Goal: Task Accomplishment & Management: Complete application form

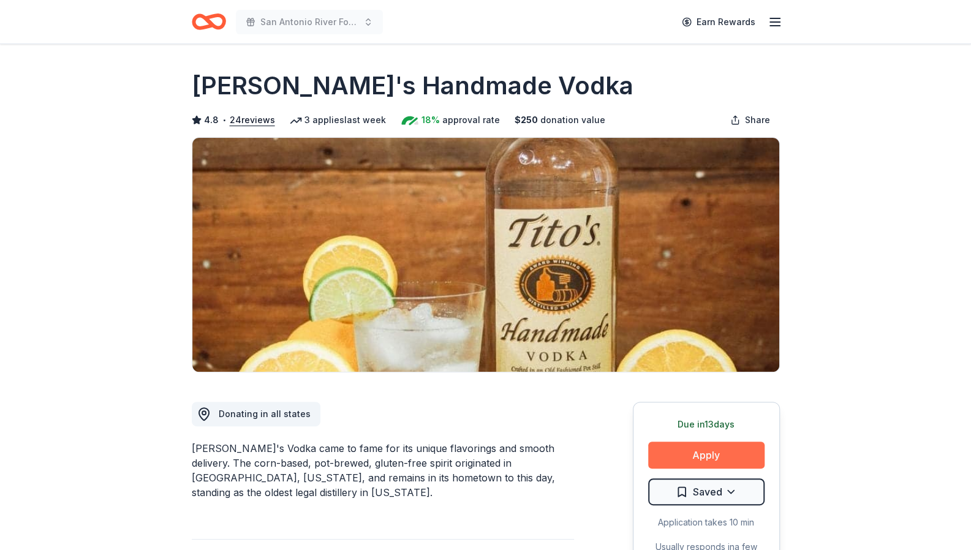
click at [715, 450] on button "Apply" at bounding box center [706, 455] width 116 height 27
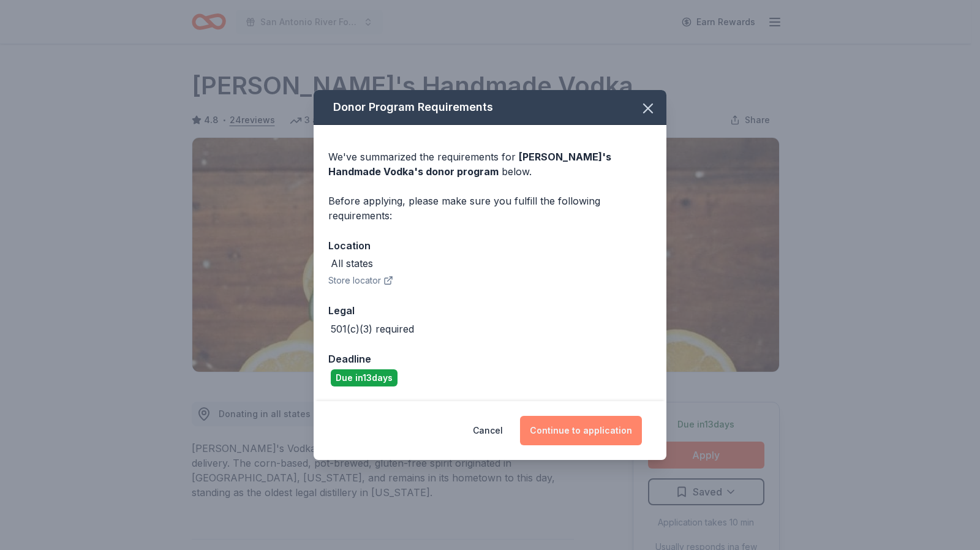
click at [562, 421] on button "Continue to application" at bounding box center [581, 430] width 122 height 29
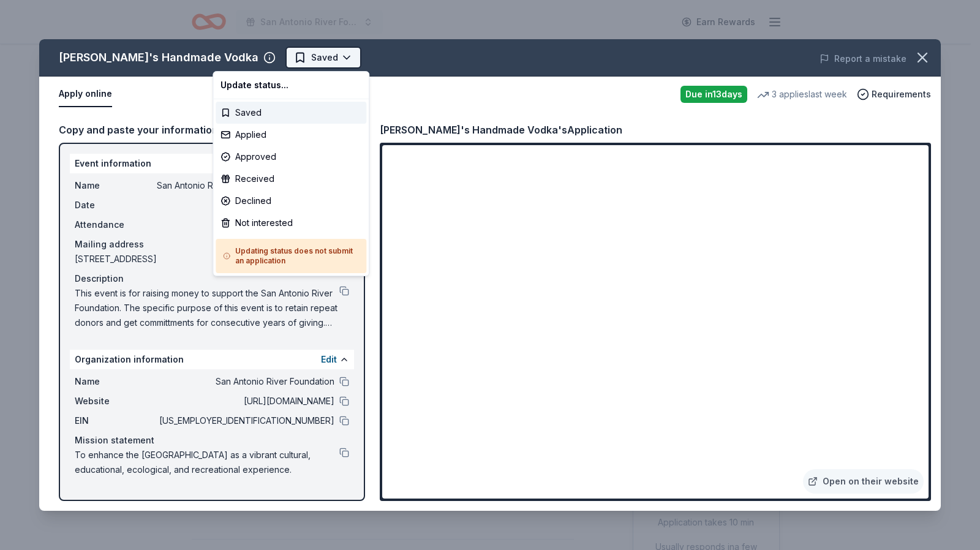
click at [279, 55] on html "San Antonio River Foundation Legacy Luncheon Earn Rewards Due [DATE] Share [PER…" at bounding box center [490, 275] width 980 height 550
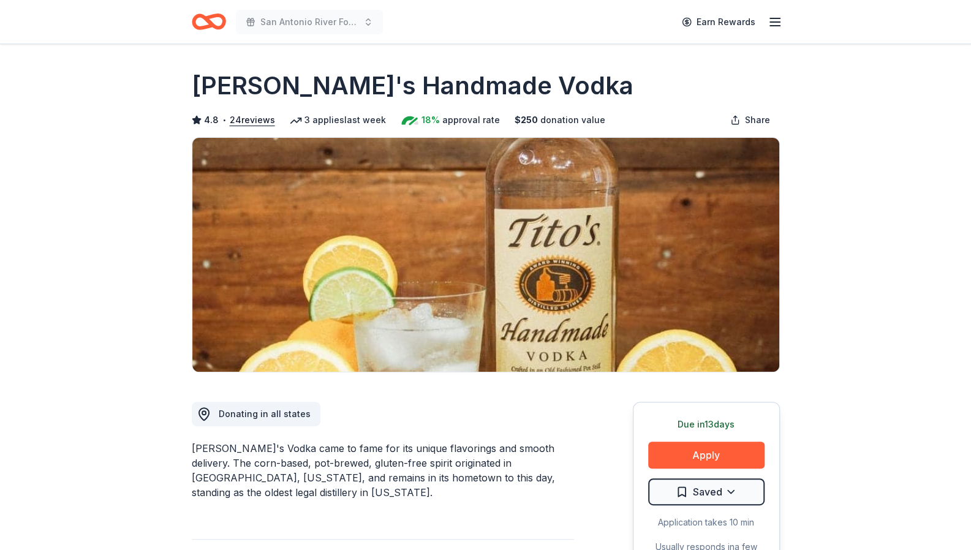
click at [210, 19] on icon "Home" at bounding box center [209, 21] width 34 height 29
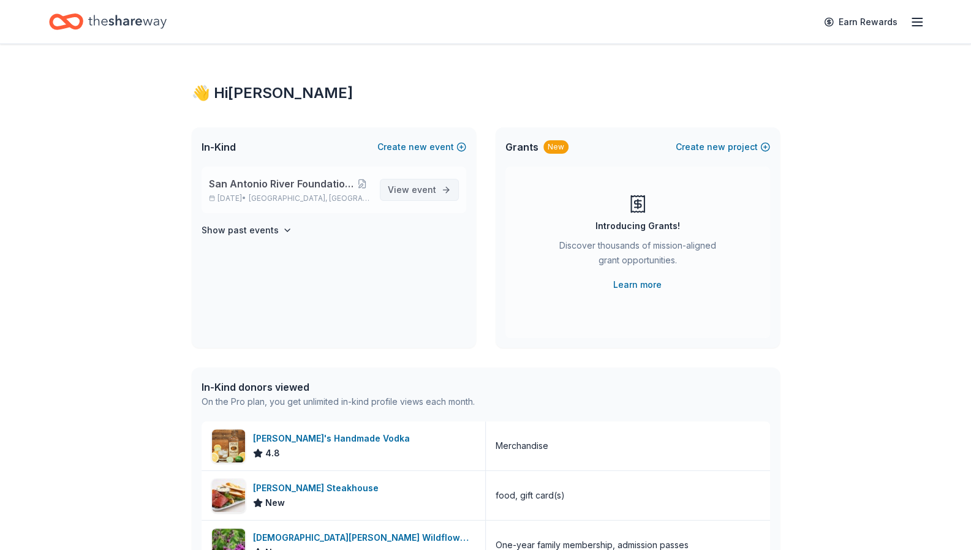
click at [429, 190] on span "event" at bounding box center [424, 189] width 25 height 10
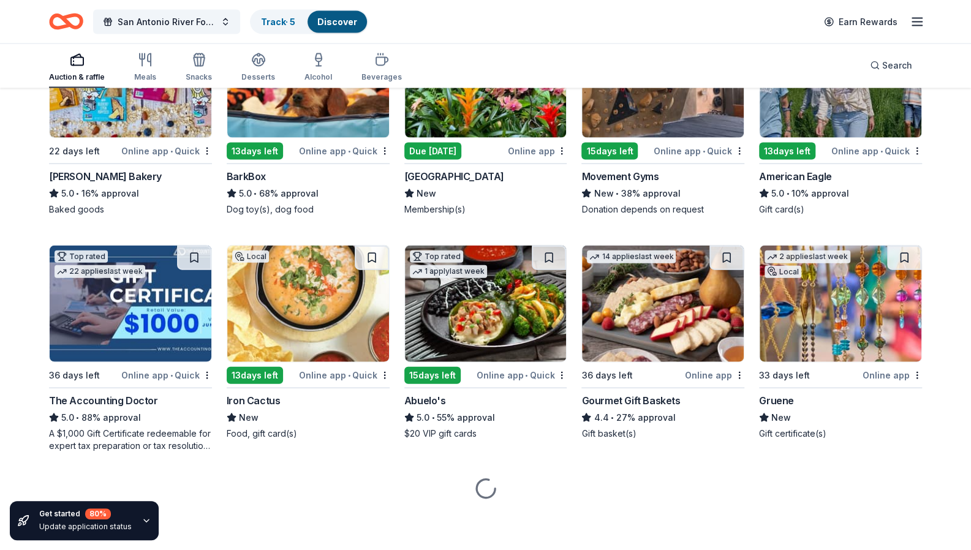
scroll to position [1707, 0]
click at [496, 138] on img at bounding box center [486, 79] width 162 height 116
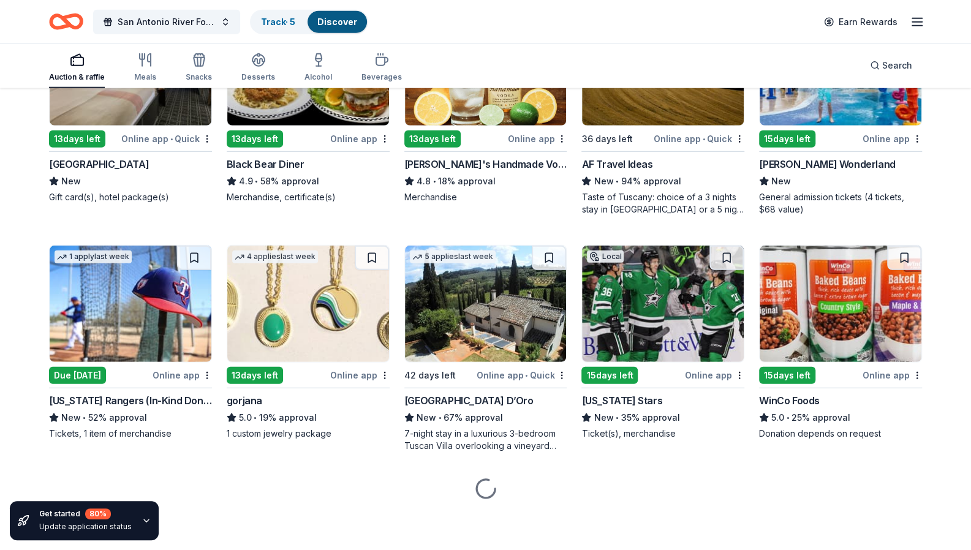
scroll to position [2122, 0]
click at [139, 126] on img at bounding box center [131, 67] width 162 height 116
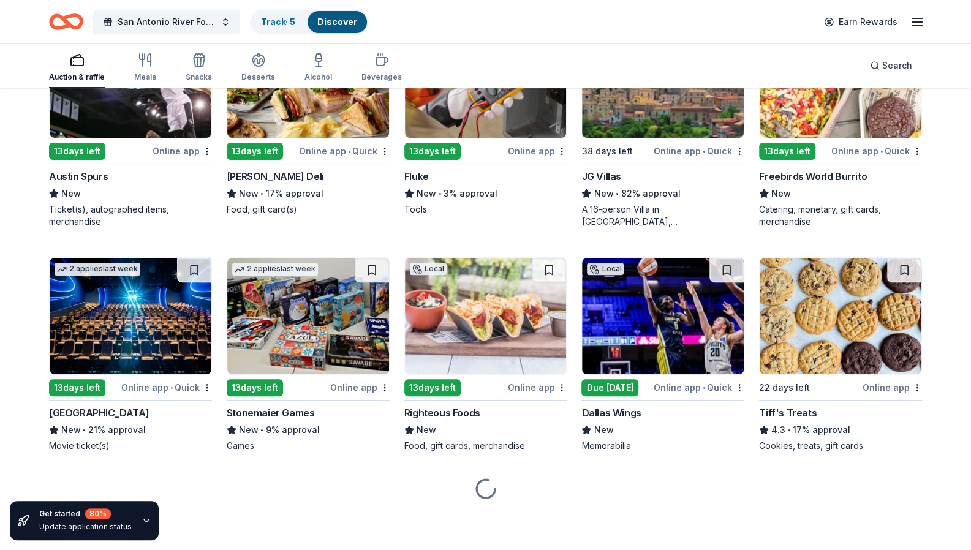
scroll to position [3428, 0]
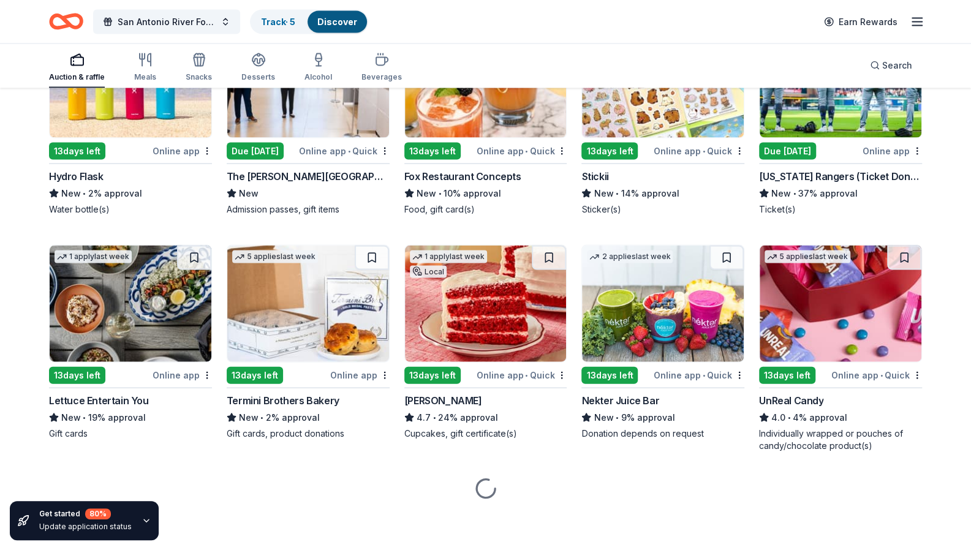
scroll to position [4846, 0]
click at [91, 184] on div "Hydro Flask" at bounding box center [76, 176] width 55 height 15
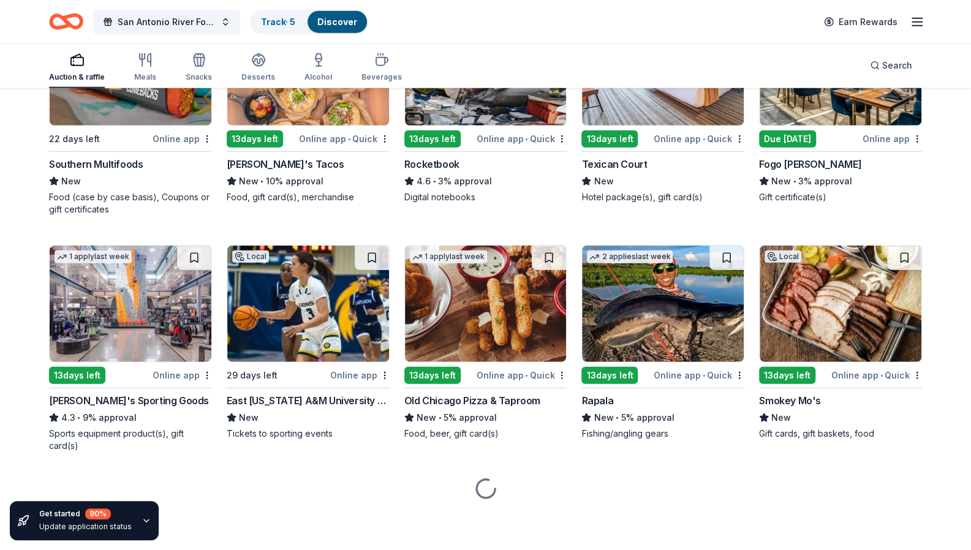
scroll to position [5040, 0]
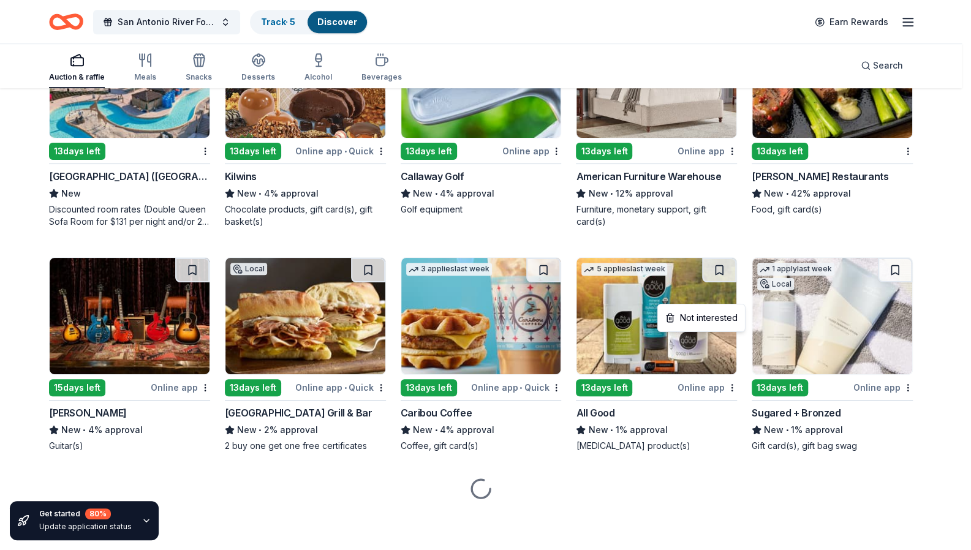
scroll to position [6667, 0]
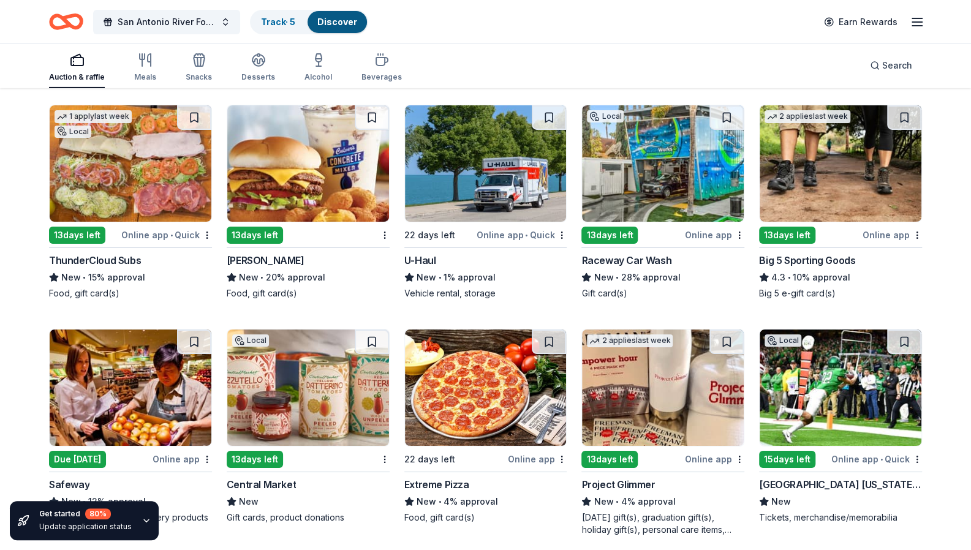
scroll to position [5314, 0]
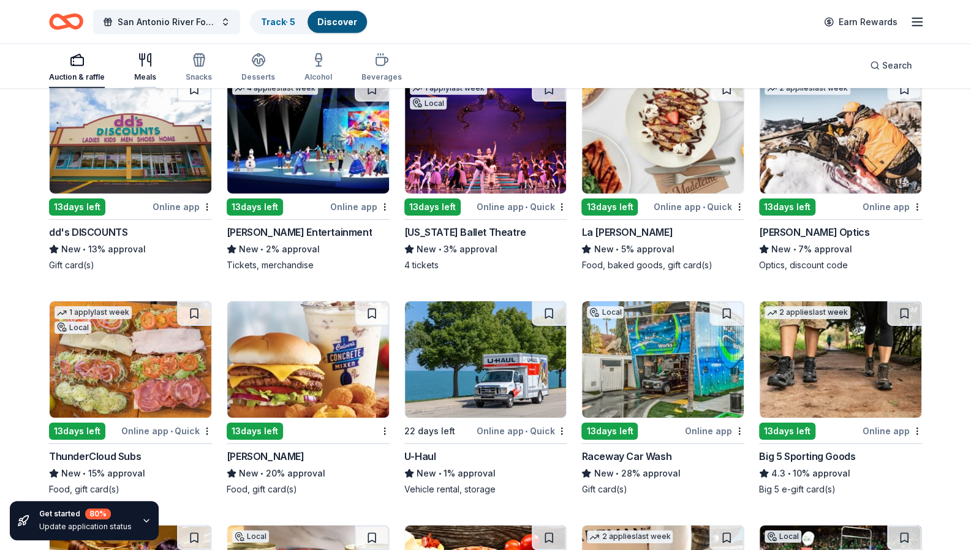
click at [142, 60] on icon "button" at bounding box center [142, 60] width 0 height 12
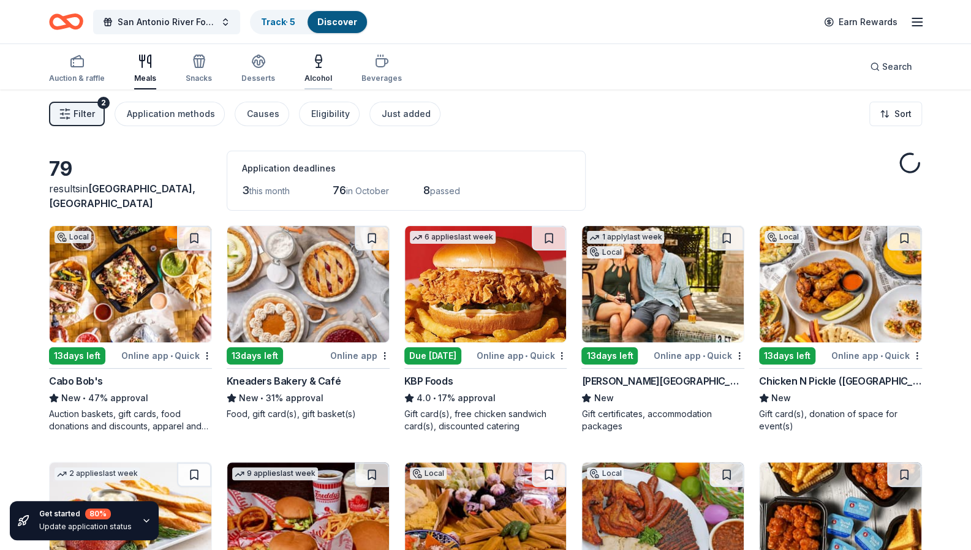
click at [314, 59] on icon "button" at bounding box center [318, 61] width 15 height 15
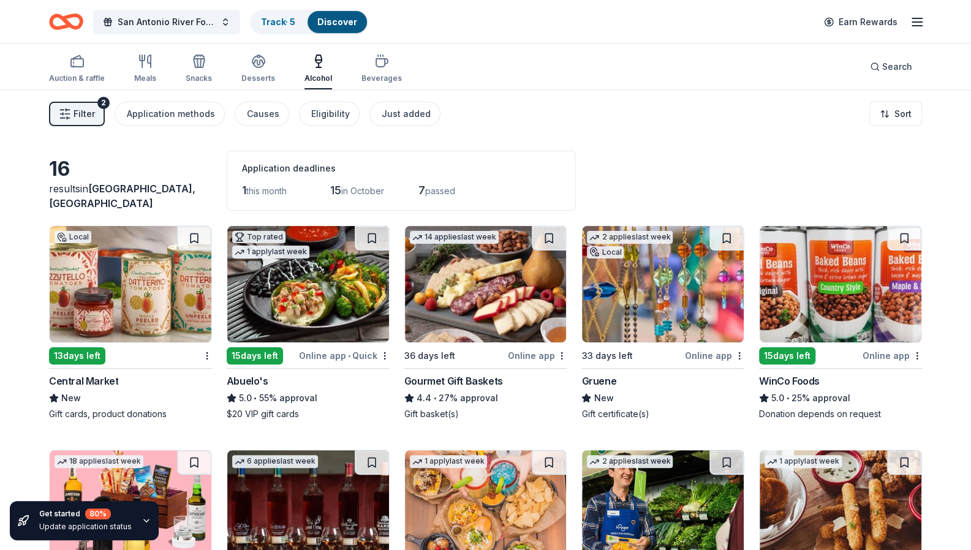
click at [80, 105] on button "Filter 2" at bounding box center [77, 114] width 56 height 25
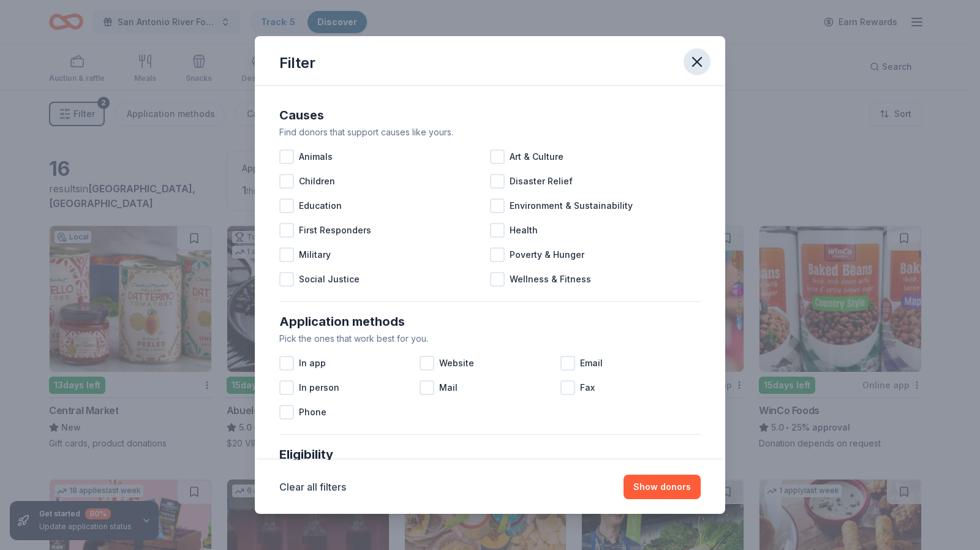
click at [695, 64] on icon "button" at bounding box center [697, 62] width 9 height 9
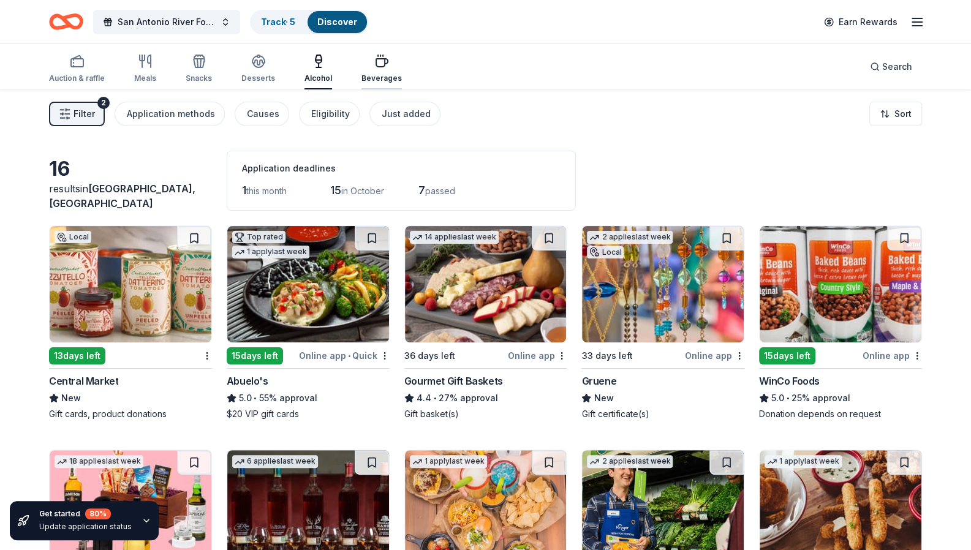
click at [374, 63] on icon "button" at bounding box center [381, 61] width 15 height 15
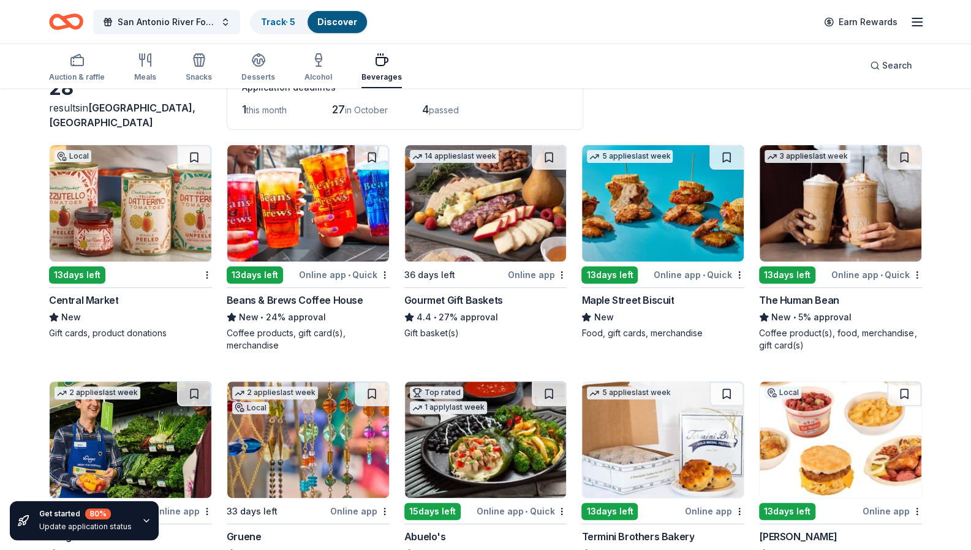
scroll to position [81, 0]
click at [106, 282] on div "13 days left" at bounding box center [123, 274] width 148 height 15
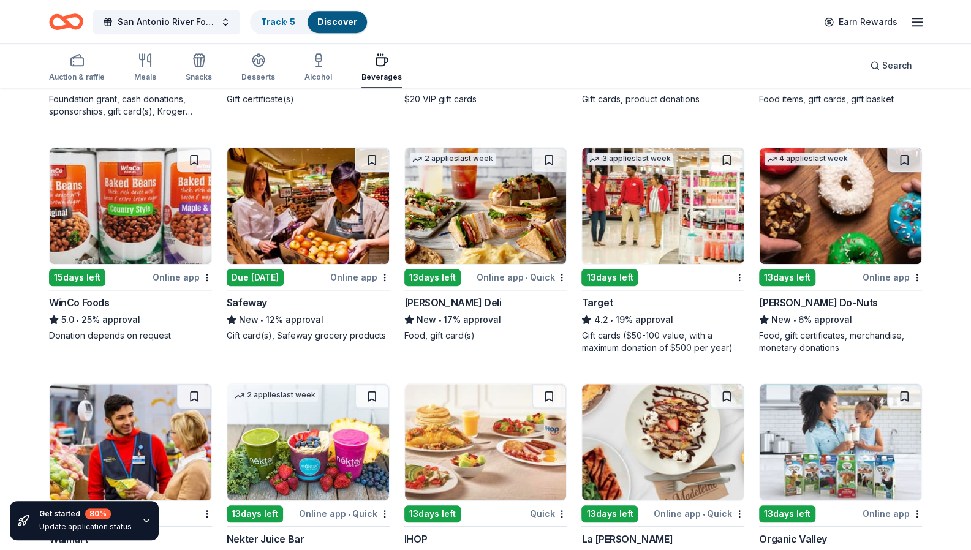
scroll to position [525, 0]
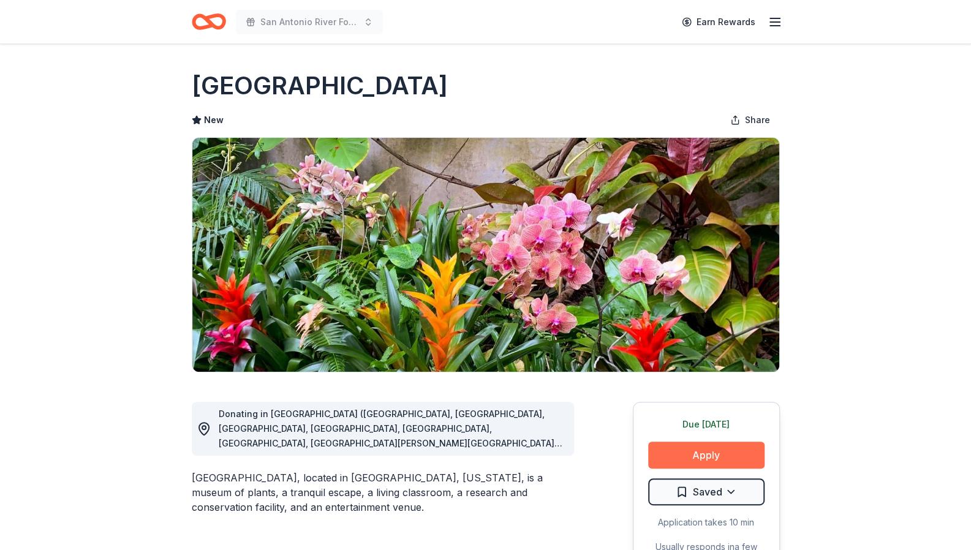
click at [693, 451] on button "Apply" at bounding box center [706, 455] width 116 height 27
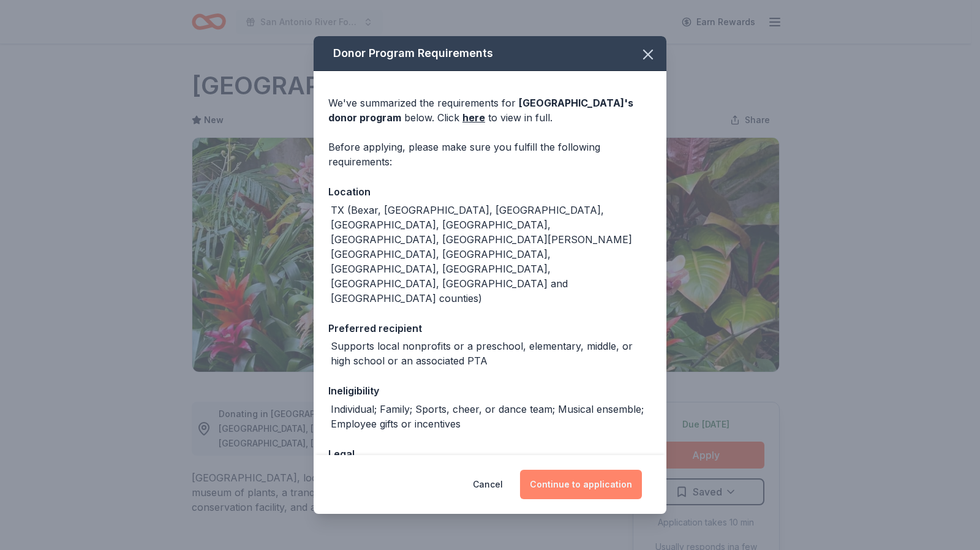
click at [573, 484] on button "Continue to application" at bounding box center [581, 484] width 122 height 29
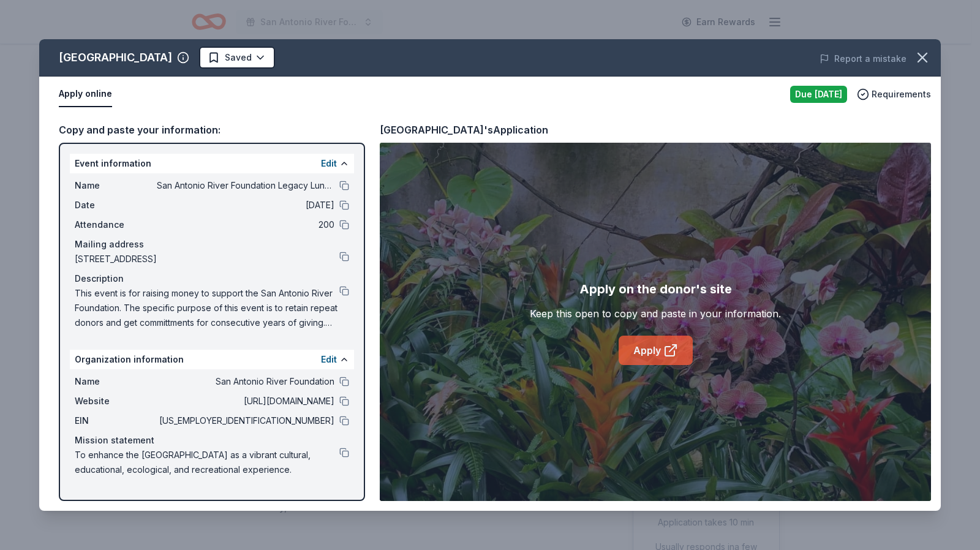
click at [642, 349] on link "Apply" at bounding box center [656, 350] width 74 height 29
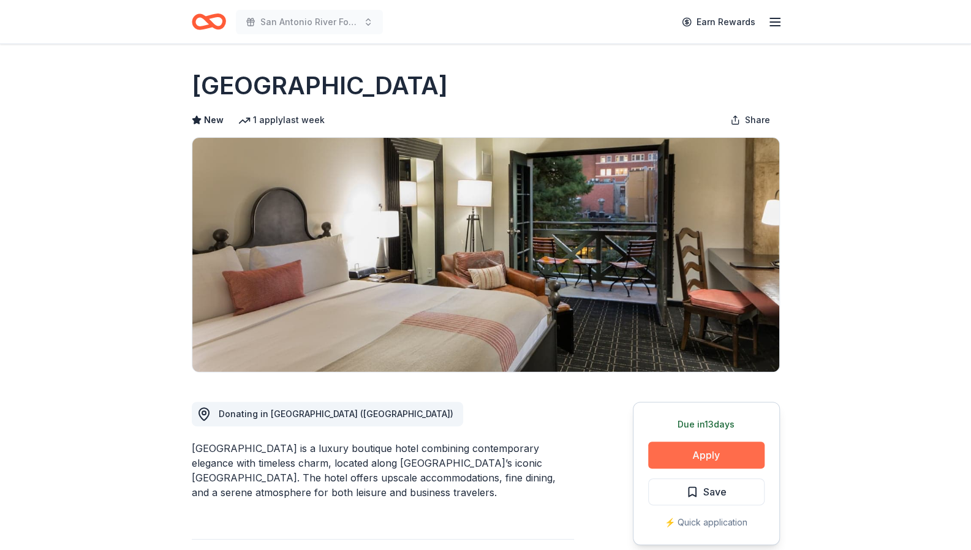
click at [660, 451] on button "Apply" at bounding box center [706, 455] width 116 height 27
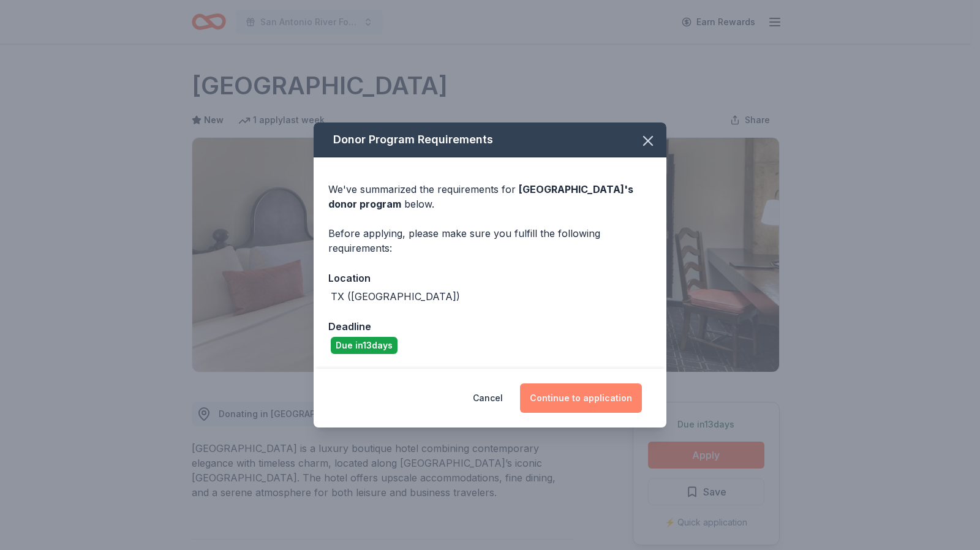
click at [594, 395] on button "Continue to application" at bounding box center [581, 397] width 122 height 29
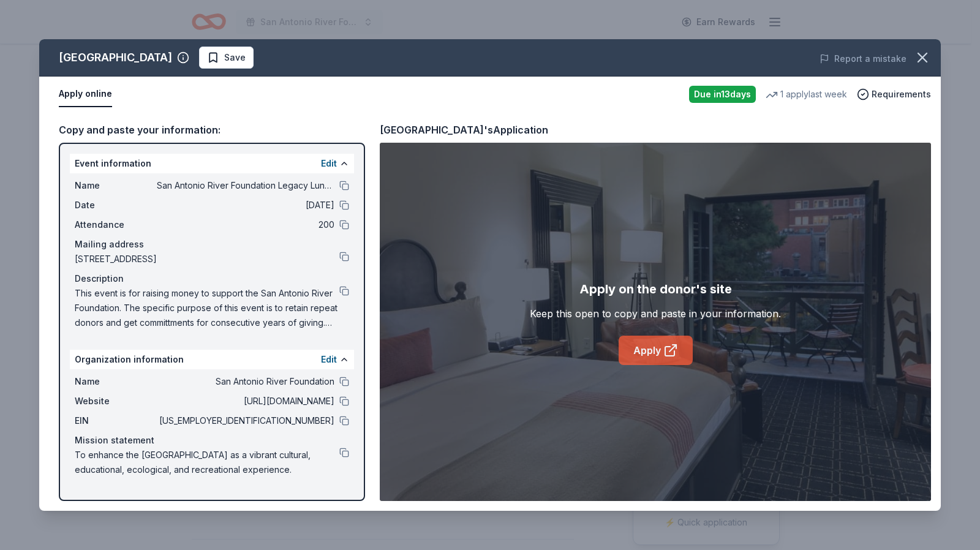
click at [657, 339] on link "Apply" at bounding box center [656, 350] width 74 height 29
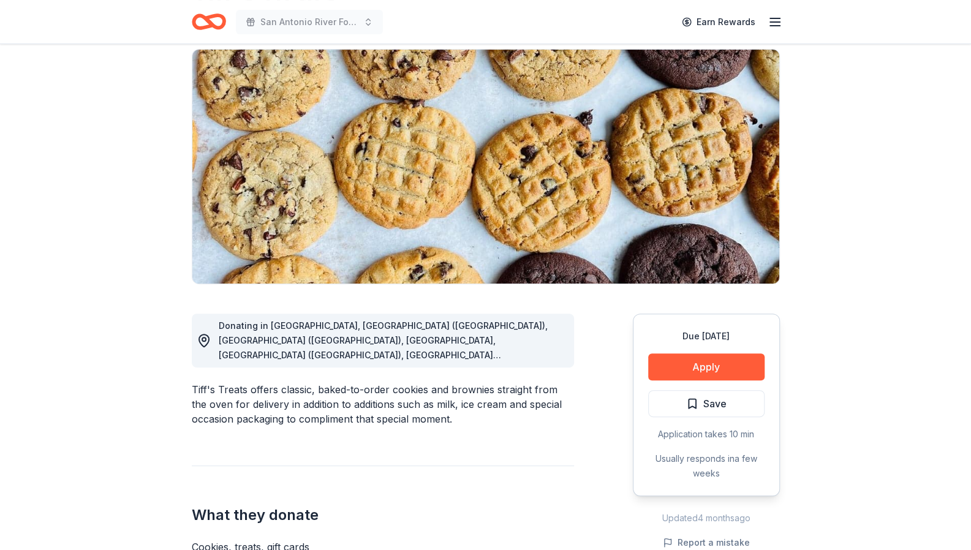
scroll to position [92, 0]
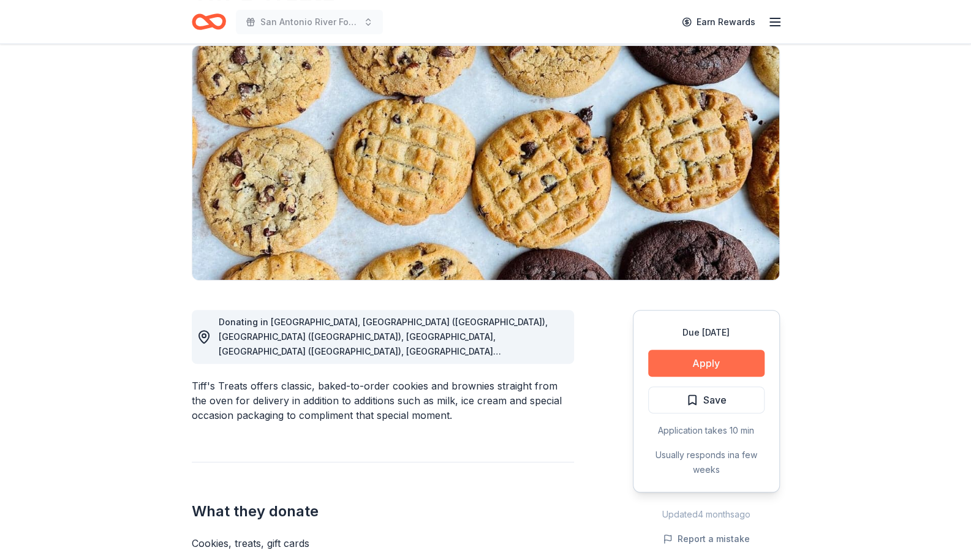
click at [704, 363] on button "Apply" at bounding box center [706, 363] width 116 height 27
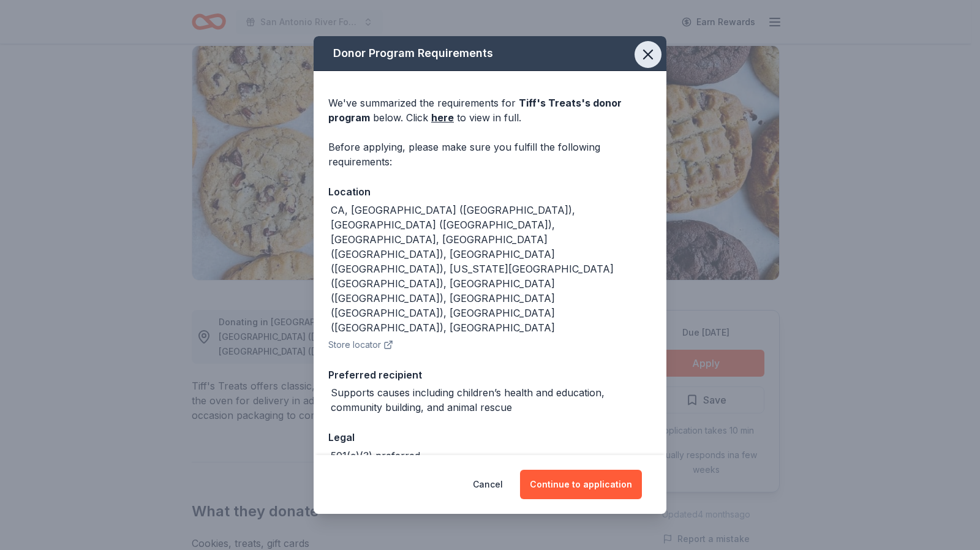
click at [654, 68] on button "button" at bounding box center [648, 54] width 27 height 27
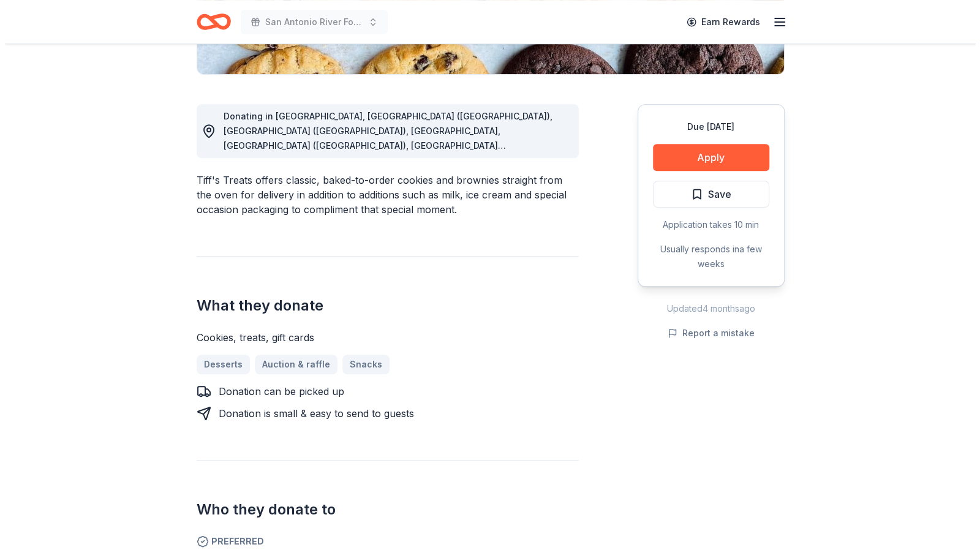
scroll to position [312, 0]
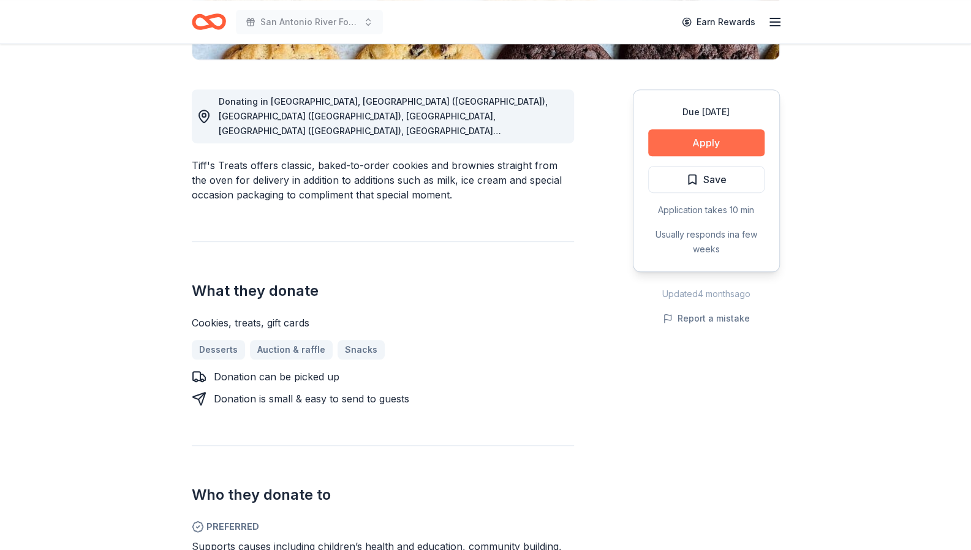
click at [718, 138] on button "Apply" at bounding box center [706, 142] width 116 height 27
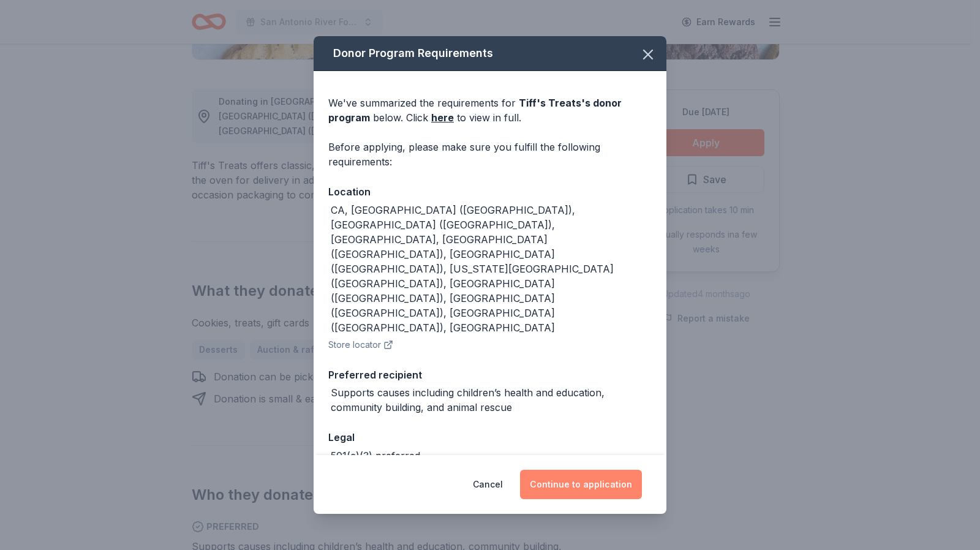
click at [584, 475] on button "Continue to application" at bounding box center [581, 484] width 122 height 29
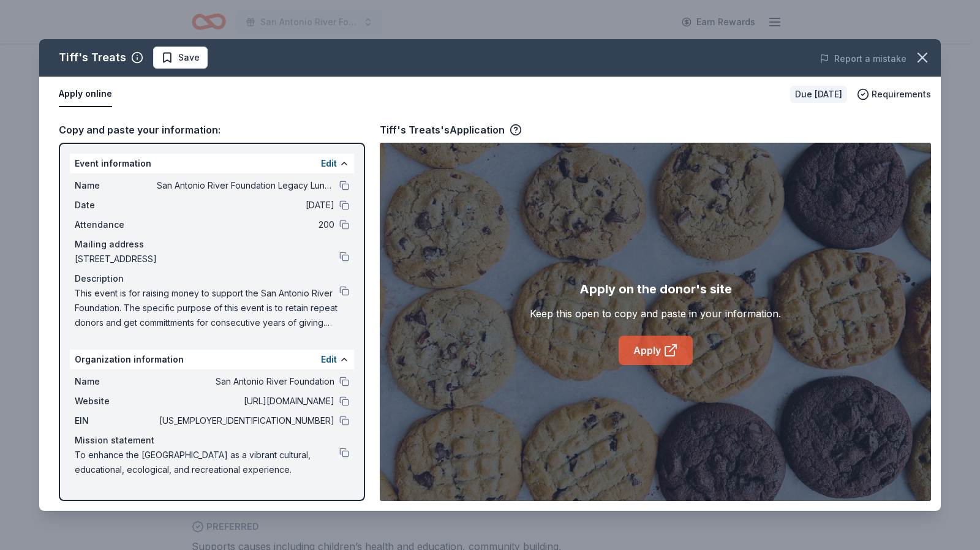
click at [647, 345] on link "Apply" at bounding box center [656, 350] width 74 height 29
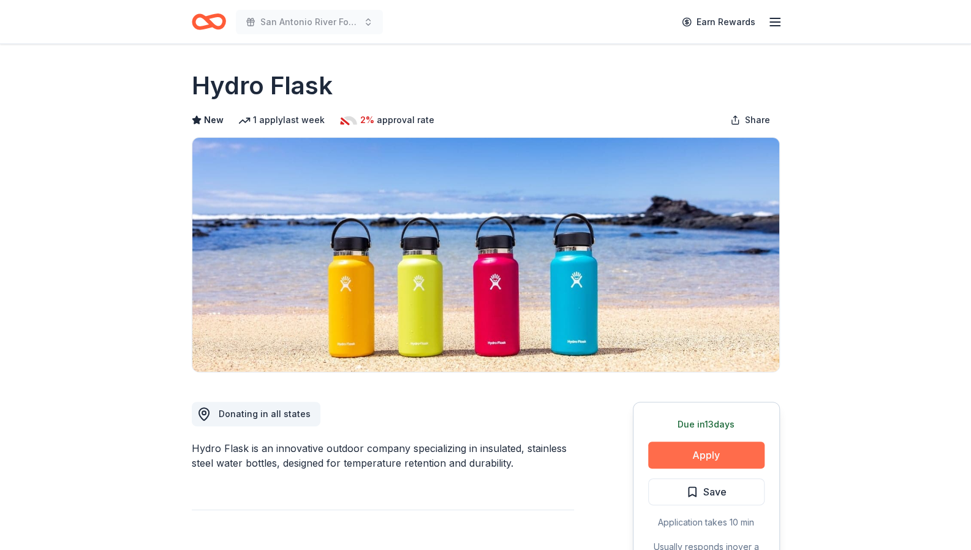
click at [695, 456] on button "Apply" at bounding box center [706, 455] width 116 height 27
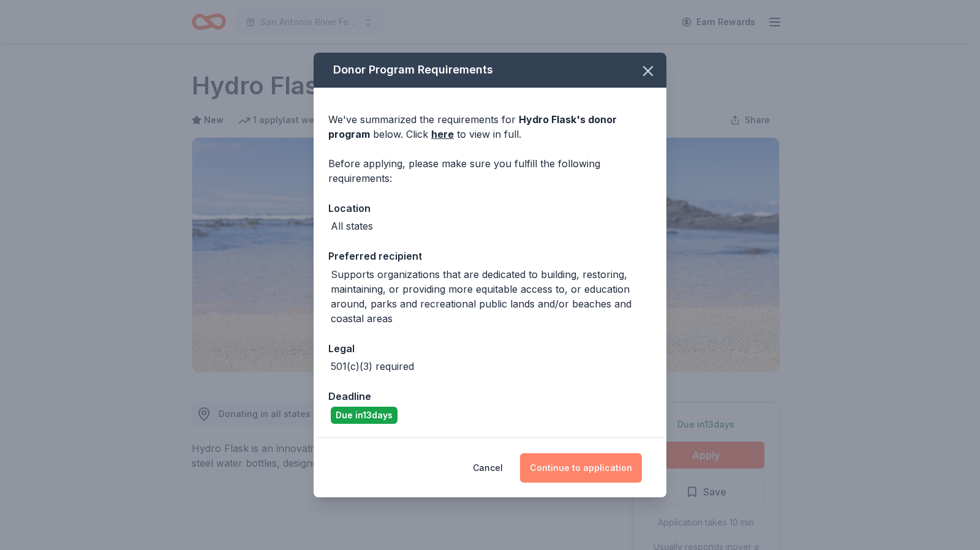
click at [573, 466] on button "Continue to application" at bounding box center [581, 467] width 122 height 29
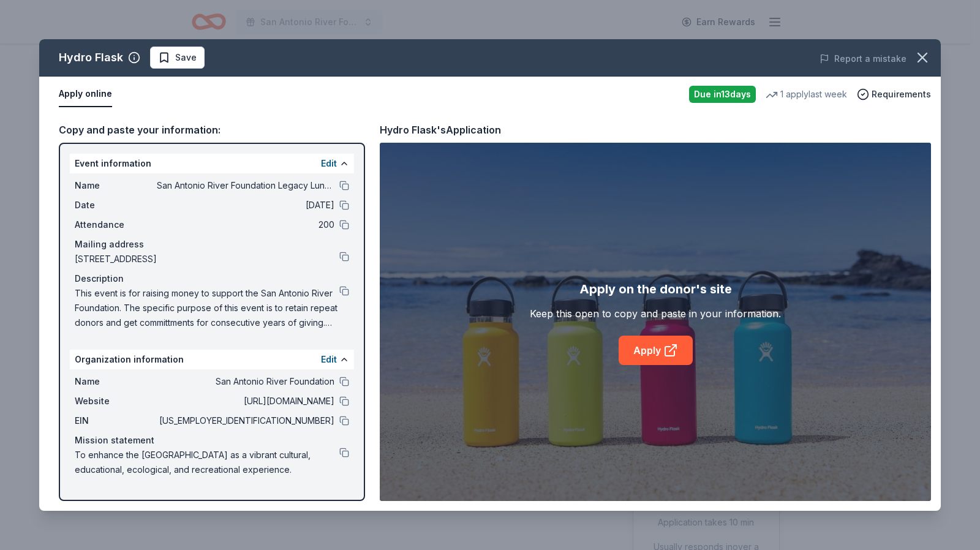
click at [647, 366] on div "Apply on the donor's site Keep this open to copy and paste in your information.…" at bounding box center [655, 322] width 551 height 358
click at [658, 349] on link "Apply" at bounding box center [656, 350] width 74 height 29
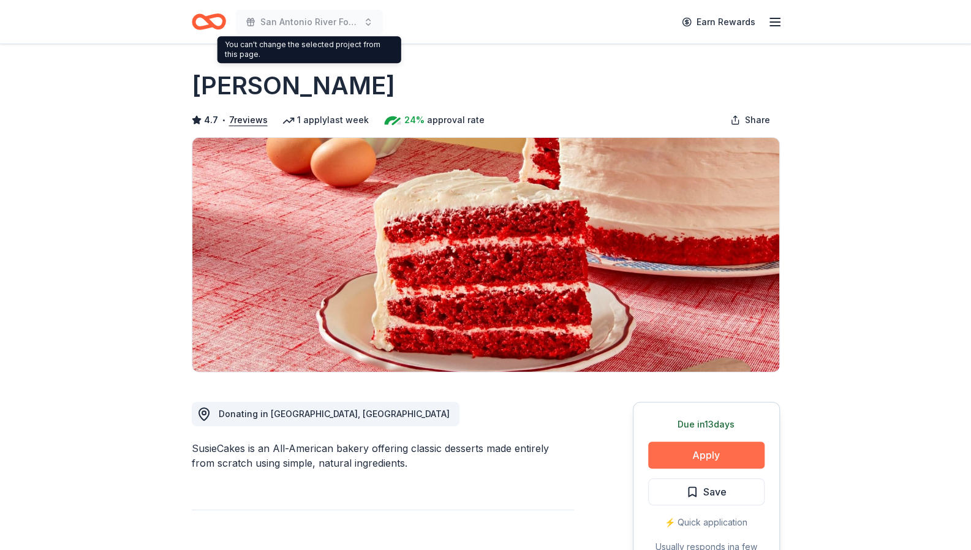
click at [695, 455] on button "Apply" at bounding box center [706, 455] width 116 height 27
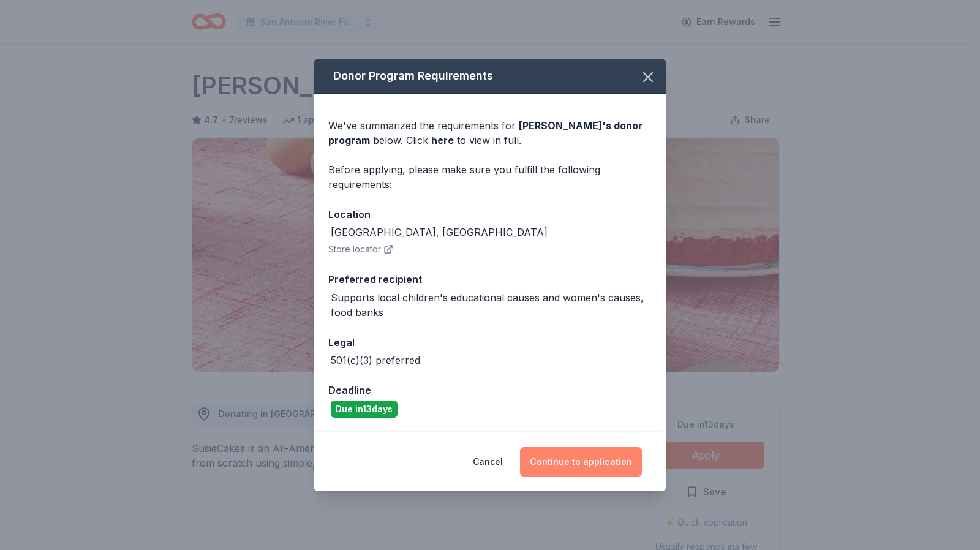
click at [597, 462] on button "Continue to application" at bounding box center [581, 461] width 122 height 29
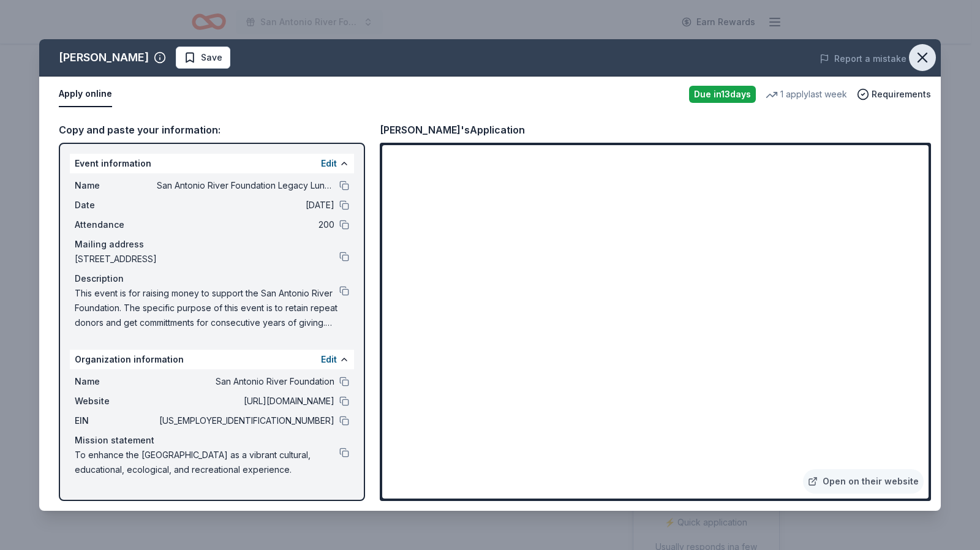
click at [922, 56] on icon "button" at bounding box center [922, 57] width 17 height 17
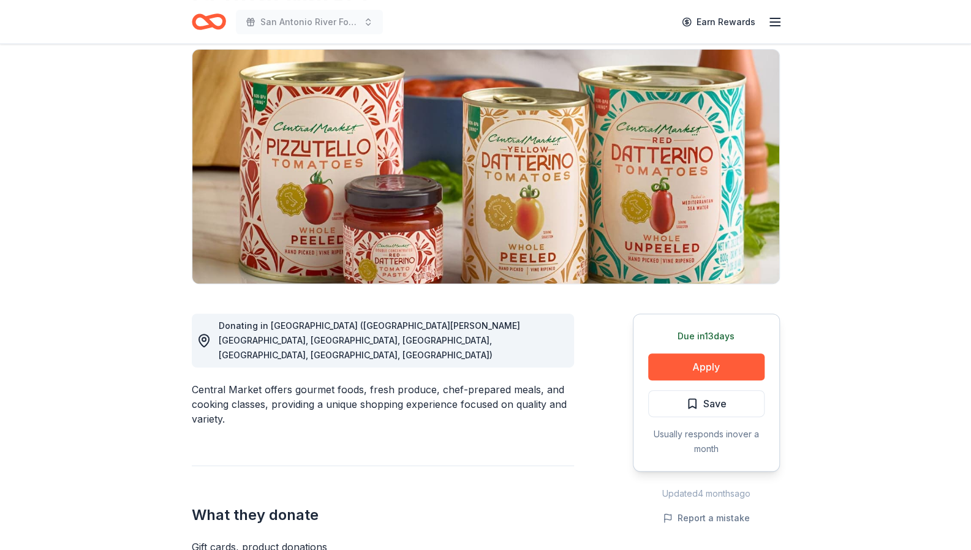
scroll to position [88, 0]
click at [732, 364] on button "Apply" at bounding box center [706, 366] width 116 height 27
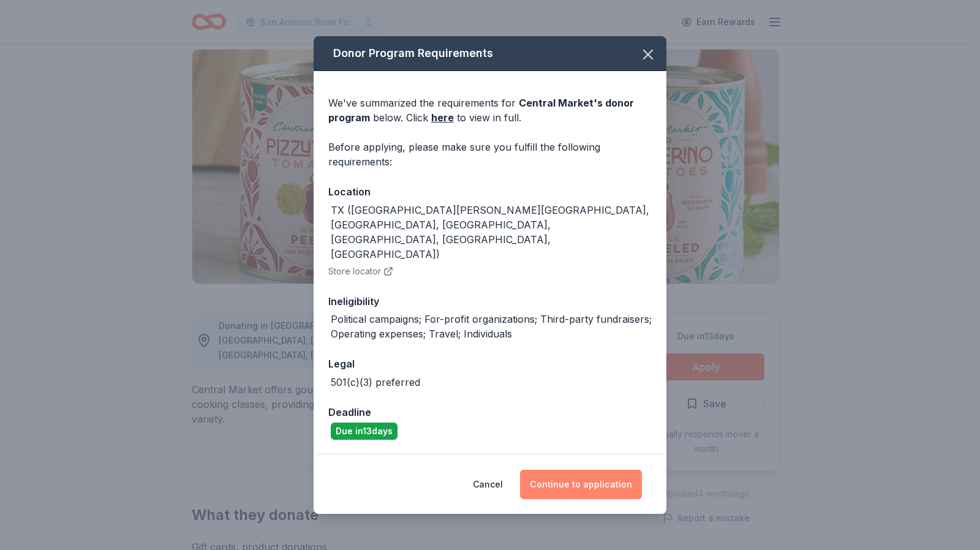
click at [564, 491] on button "Continue to application" at bounding box center [581, 484] width 122 height 29
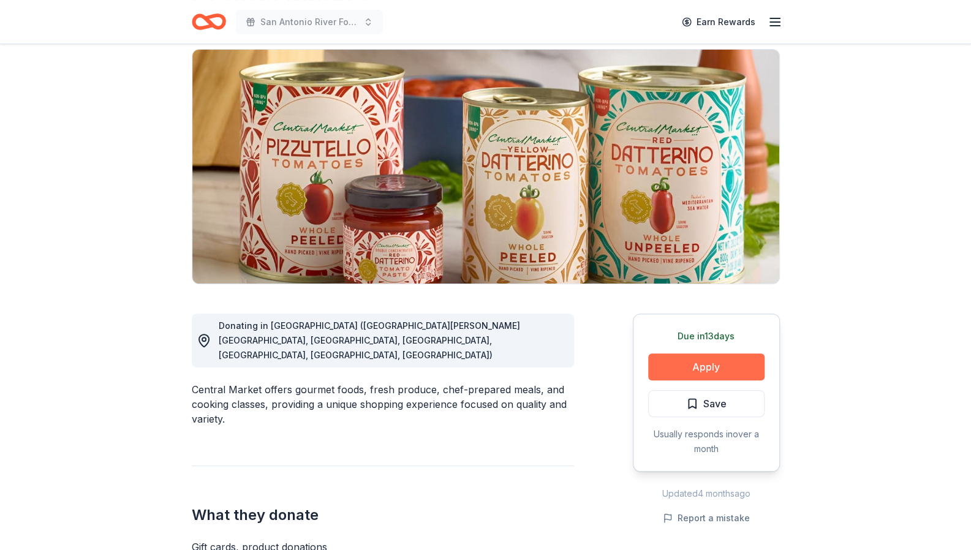
click at [720, 372] on button "Apply" at bounding box center [706, 366] width 116 height 27
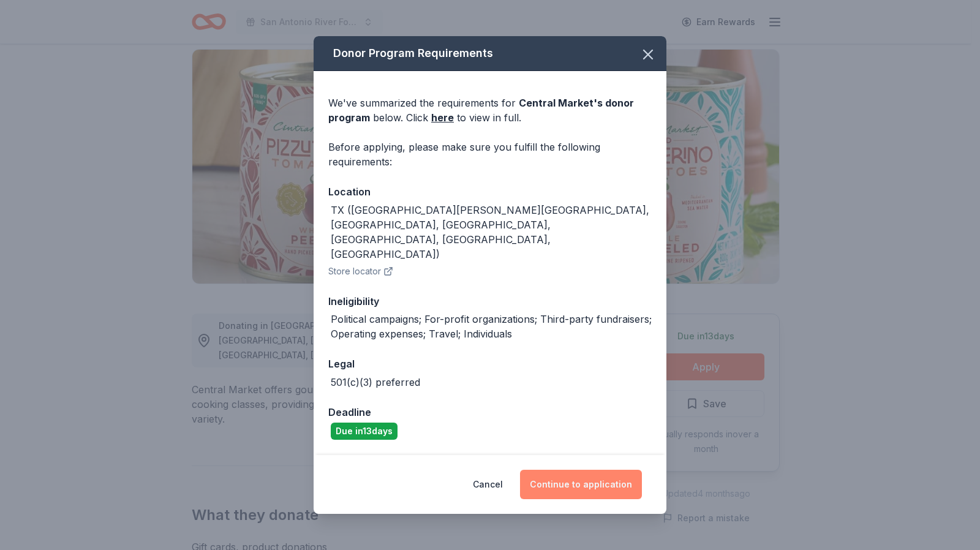
click at [584, 481] on button "Continue to application" at bounding box center [581, 484] width 122 height 29
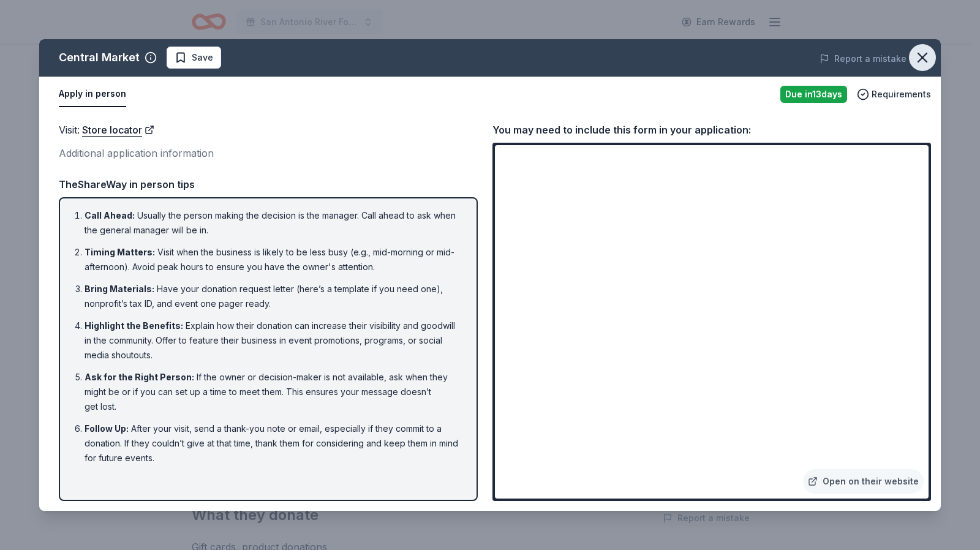
click at [922, 60] on icon "button" at bounding box center [922, 57] width 17 height 17
